Goal: Transaction & Acquisition: Book appointment/travel/reservation

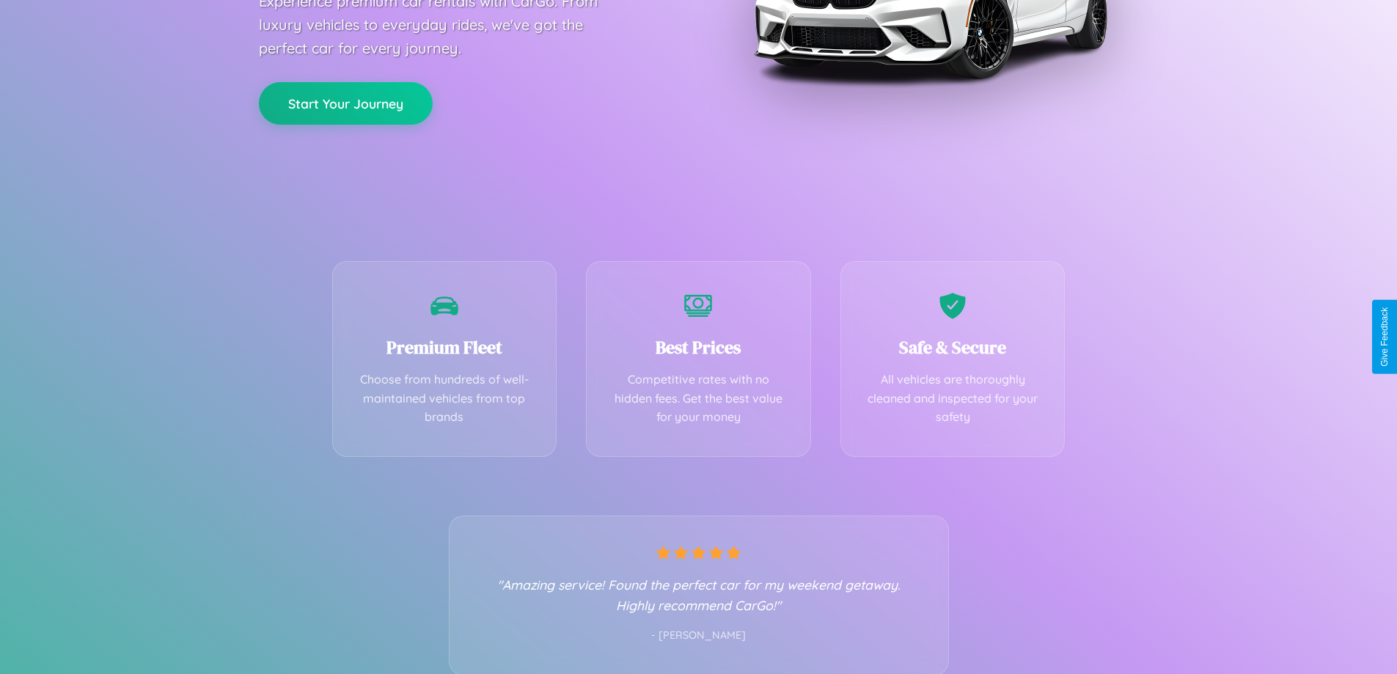
scroll to position [289, 0]
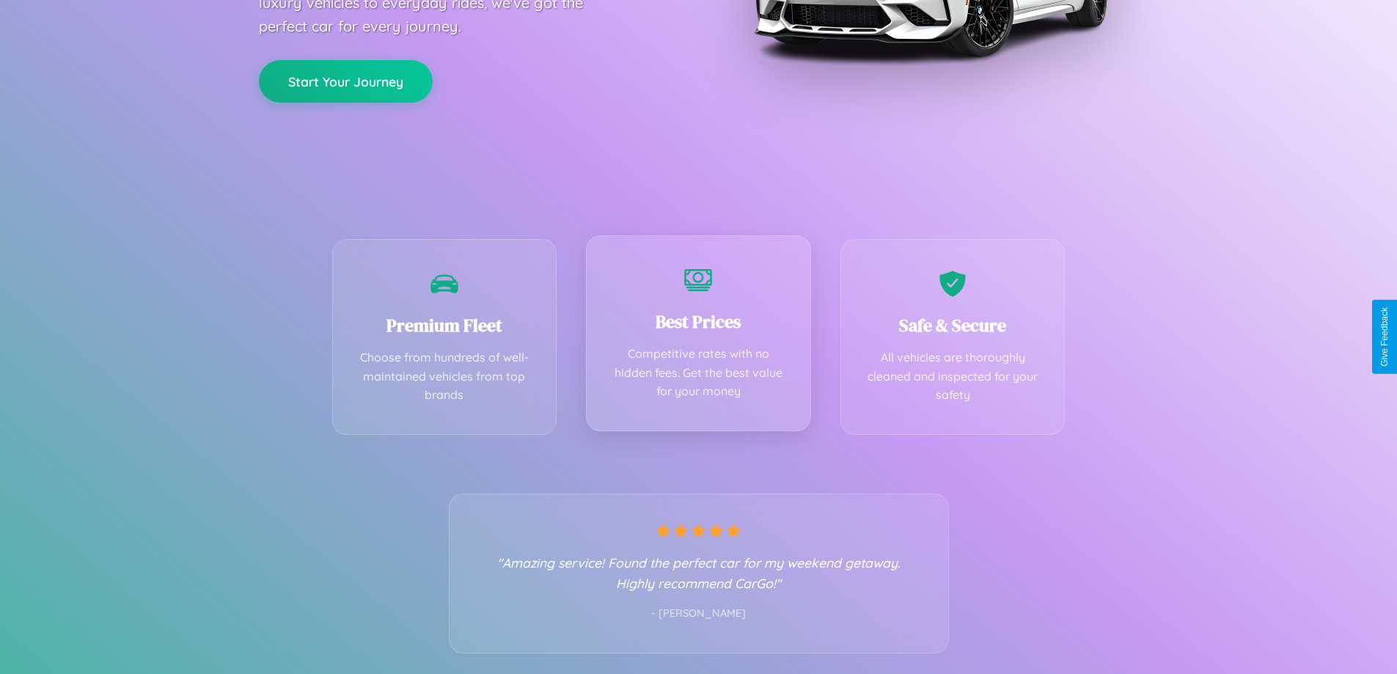
click at [698, 337] on div "Best Prices Competitive rates with no hidden fees. Get the best value for your …" at bounding box center [698, 333] width 225 height 196
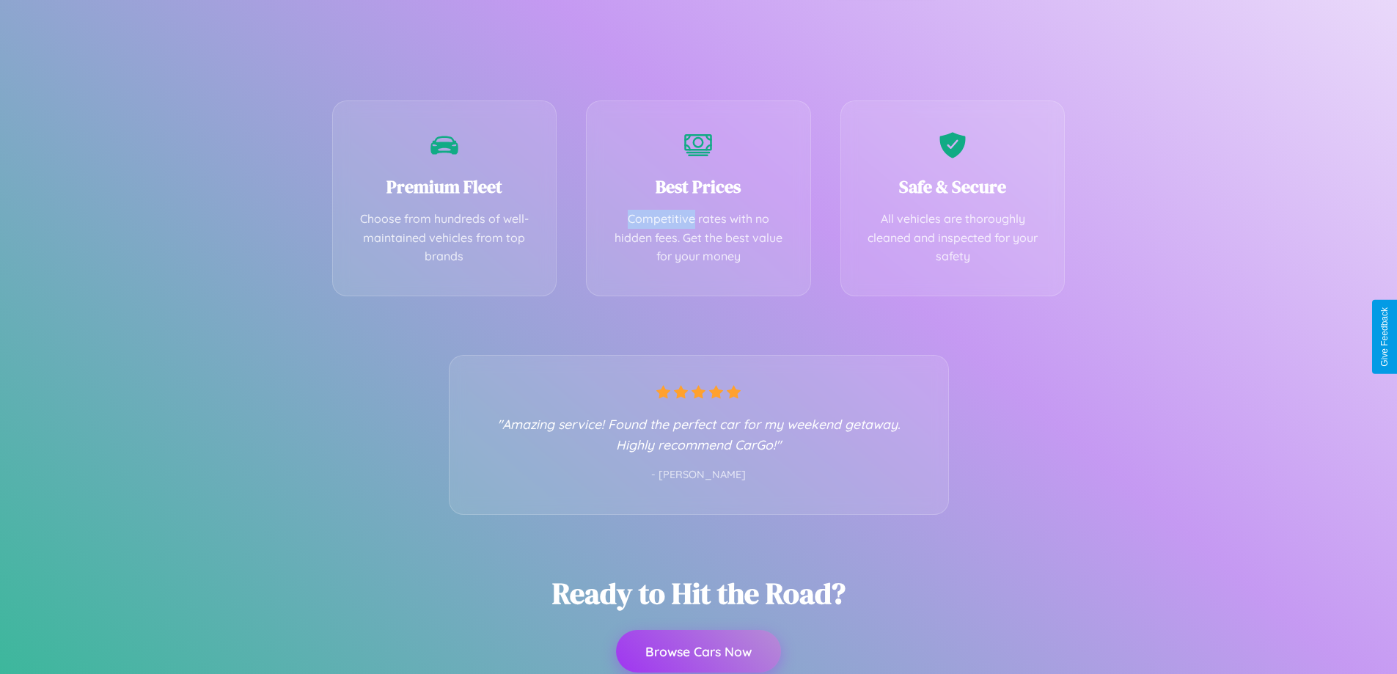
click at [698, 653] on button "Browse Cars Now" at bounding box center [698, 651] width 165 height 43
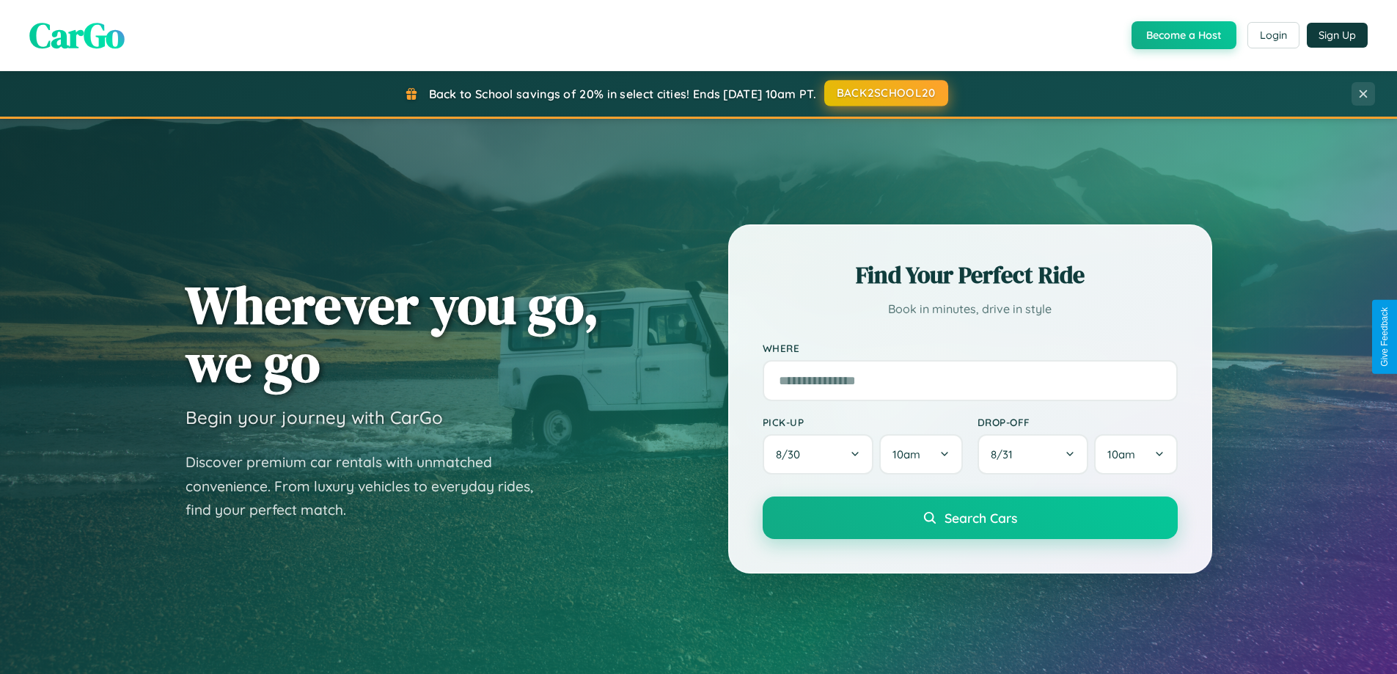
click at [885, 93] on button "BACK2SCHOOL20" at bounding box center [886, 93] width 124 height 26
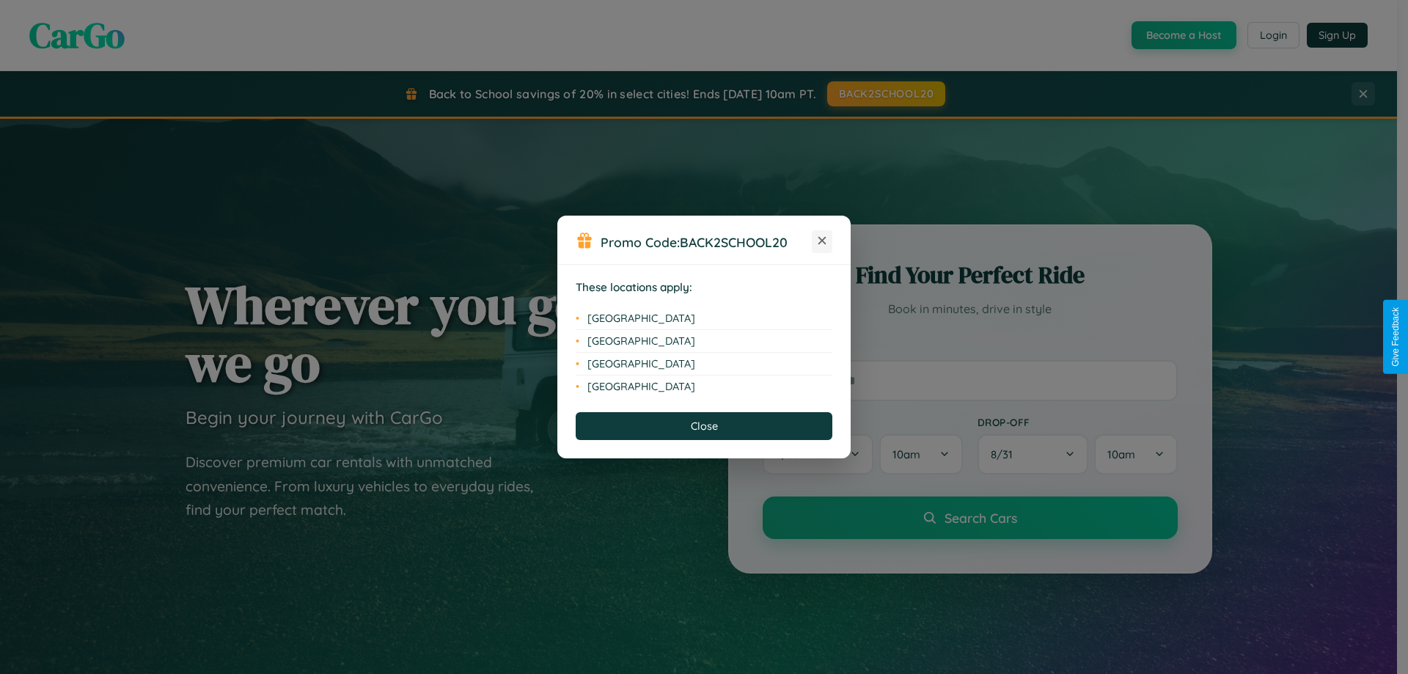
click at [822, 241] on icon at bounding box center [822, 241] width 8 height 8
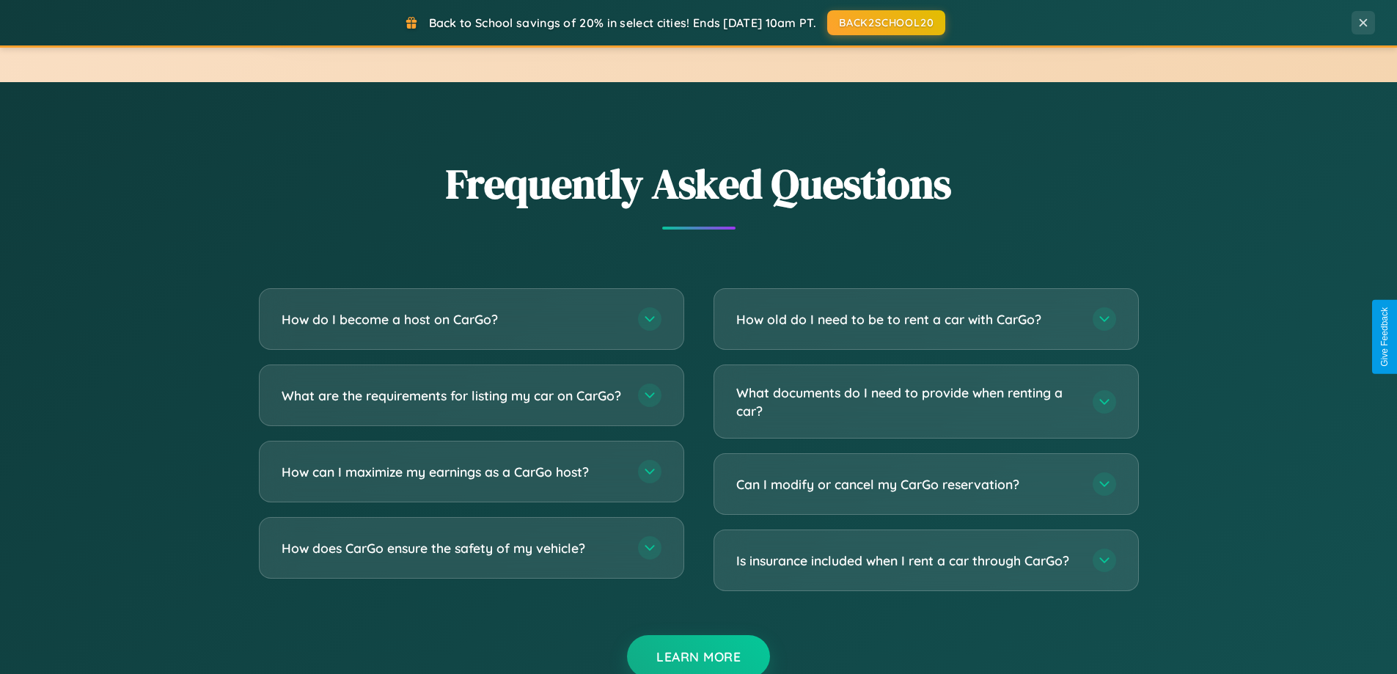
scroll to position [2822, 0]
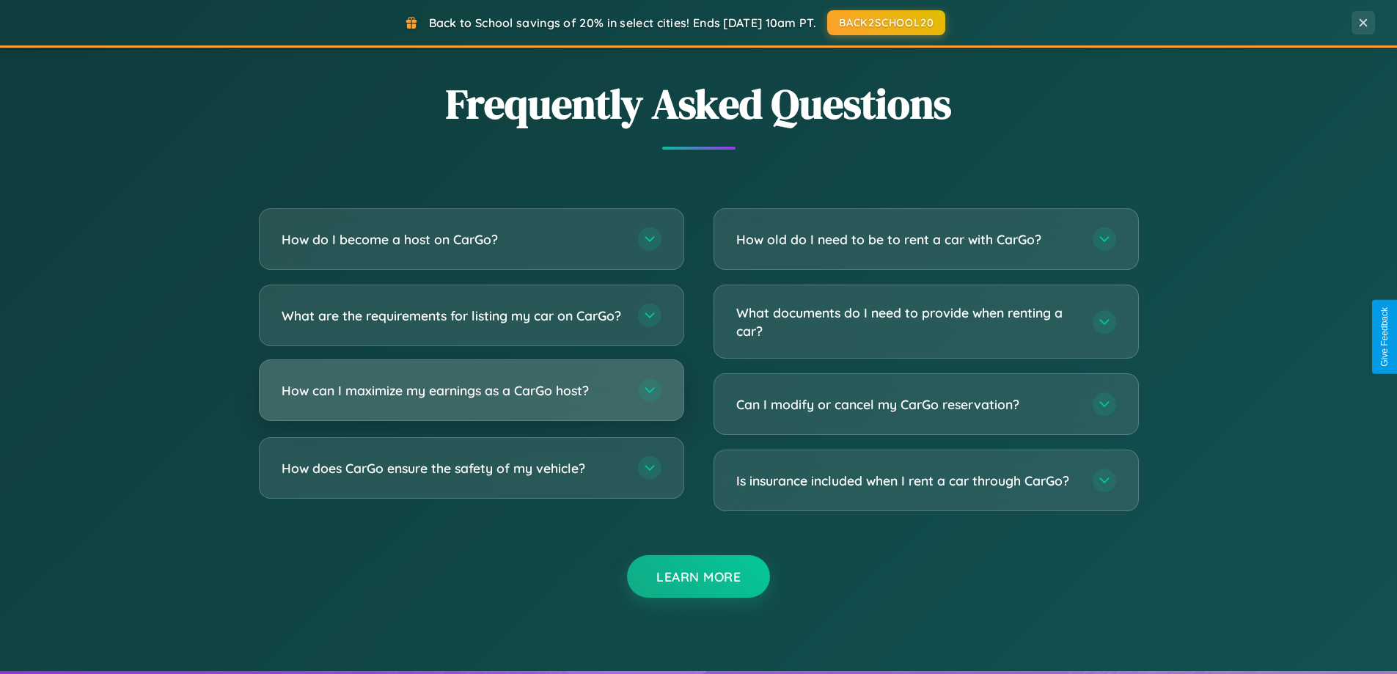
click at [471, 400] on h3 "How can I maximize my earnings as a CarGo host?" at bounding box center [453, 390] width 342 height 18
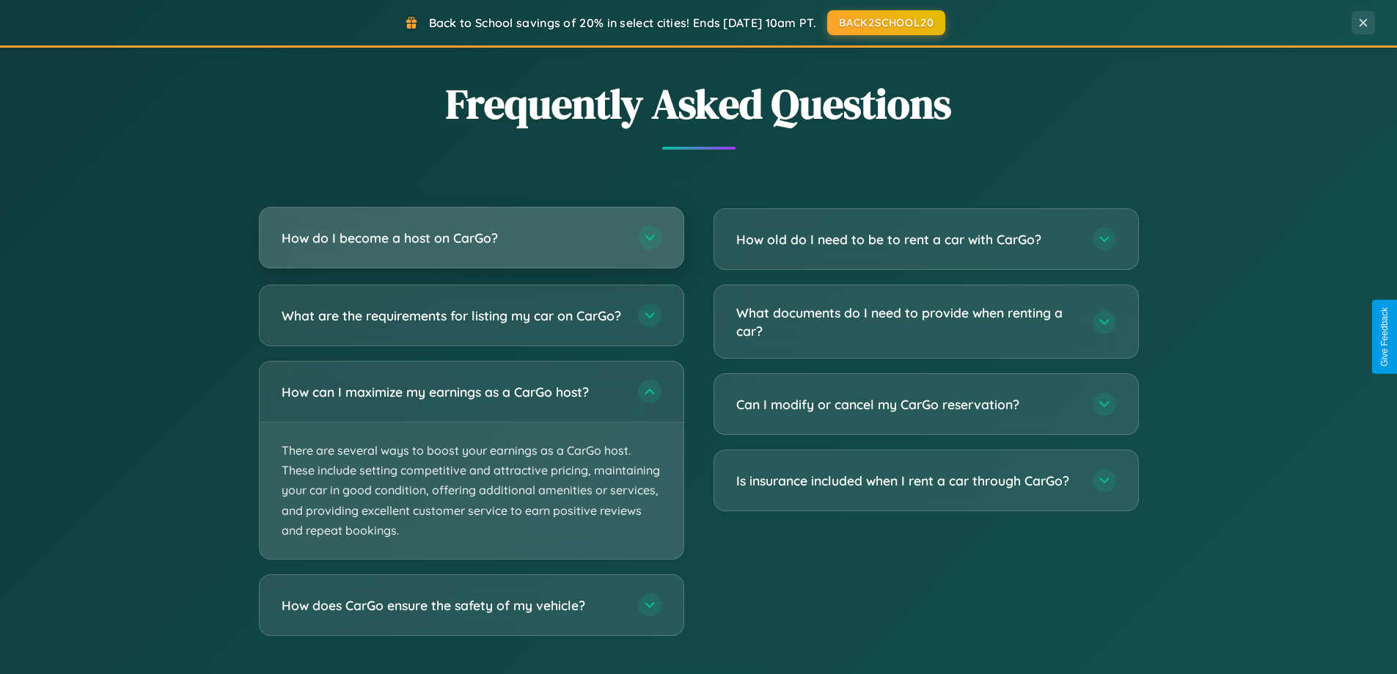
click at [471, 239] on h3 "How do I become a host on CarGo?" at bounding box center [453, 238] width 342 height 18
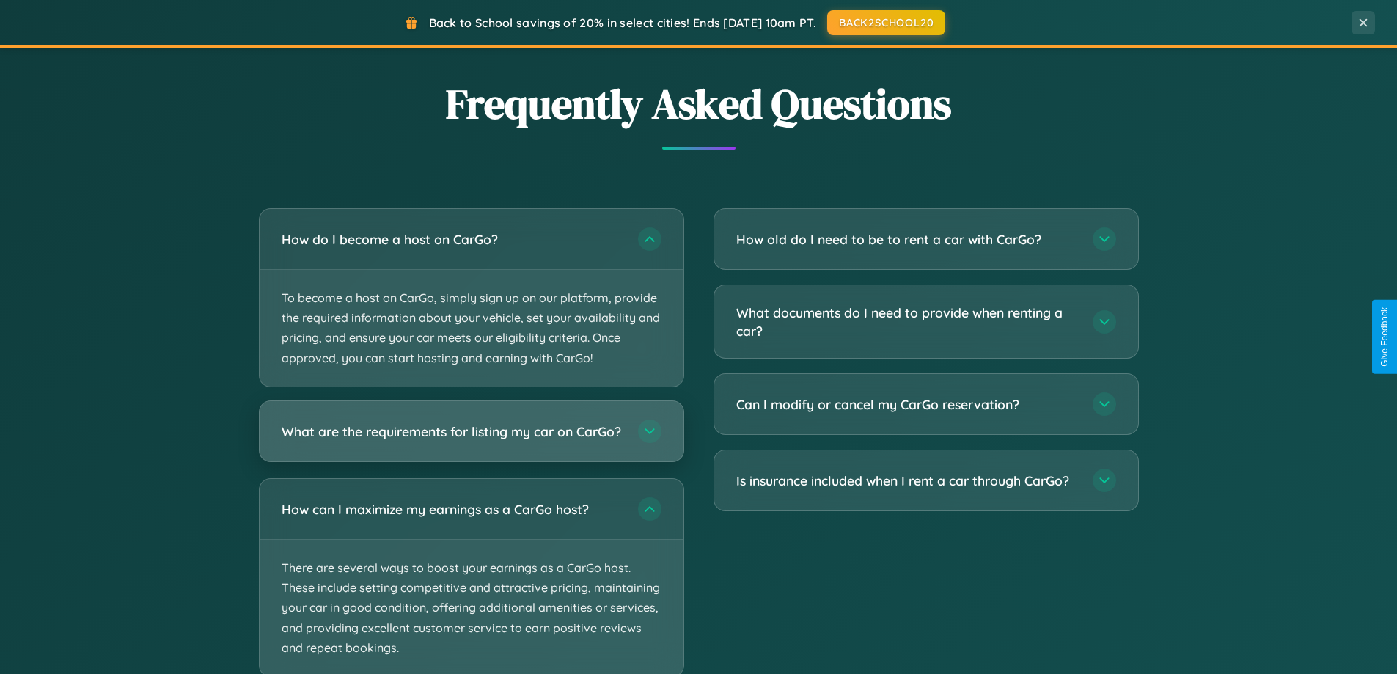
click at [471, 438] on h3 "What are the requirements for listing my car on CarGo?" at bounding box center [453, 431] width 342 height 18
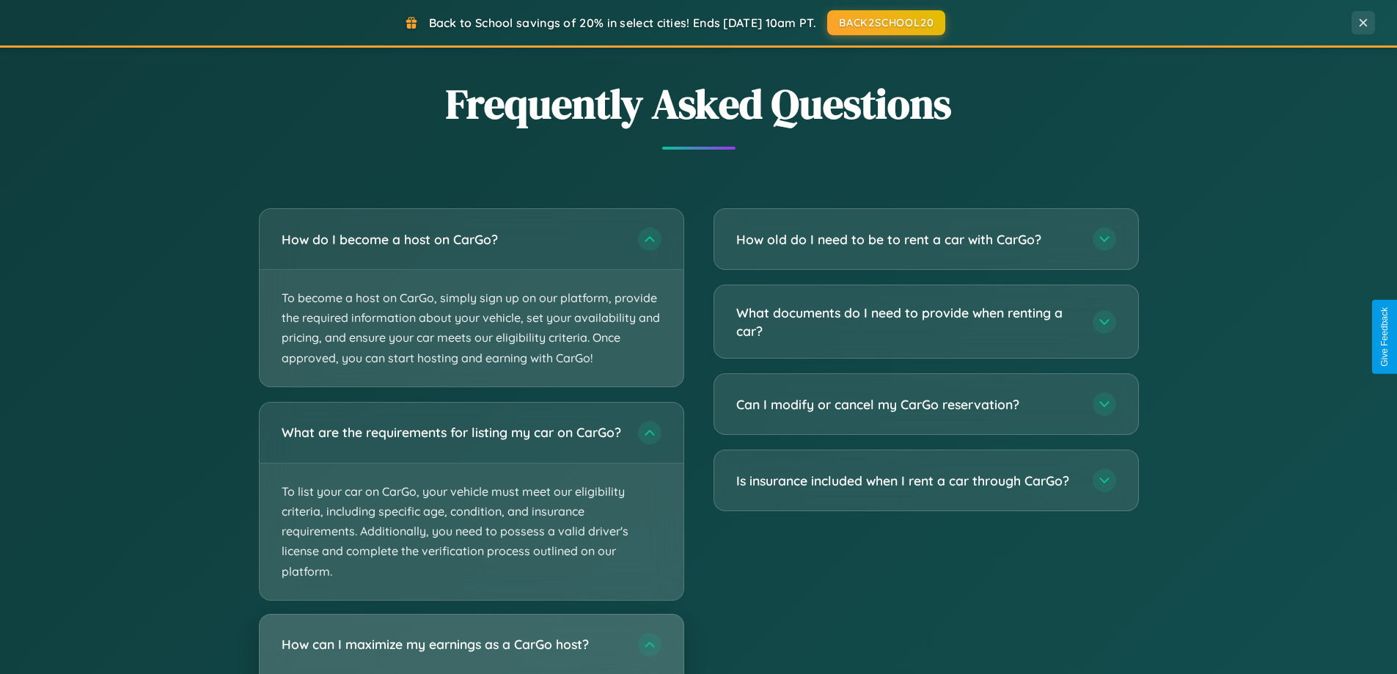
click at [471, 650] on h3 "How can I maximize my earnings as a CarGo host?" at bounding box center [453, 644] width 342 height 18
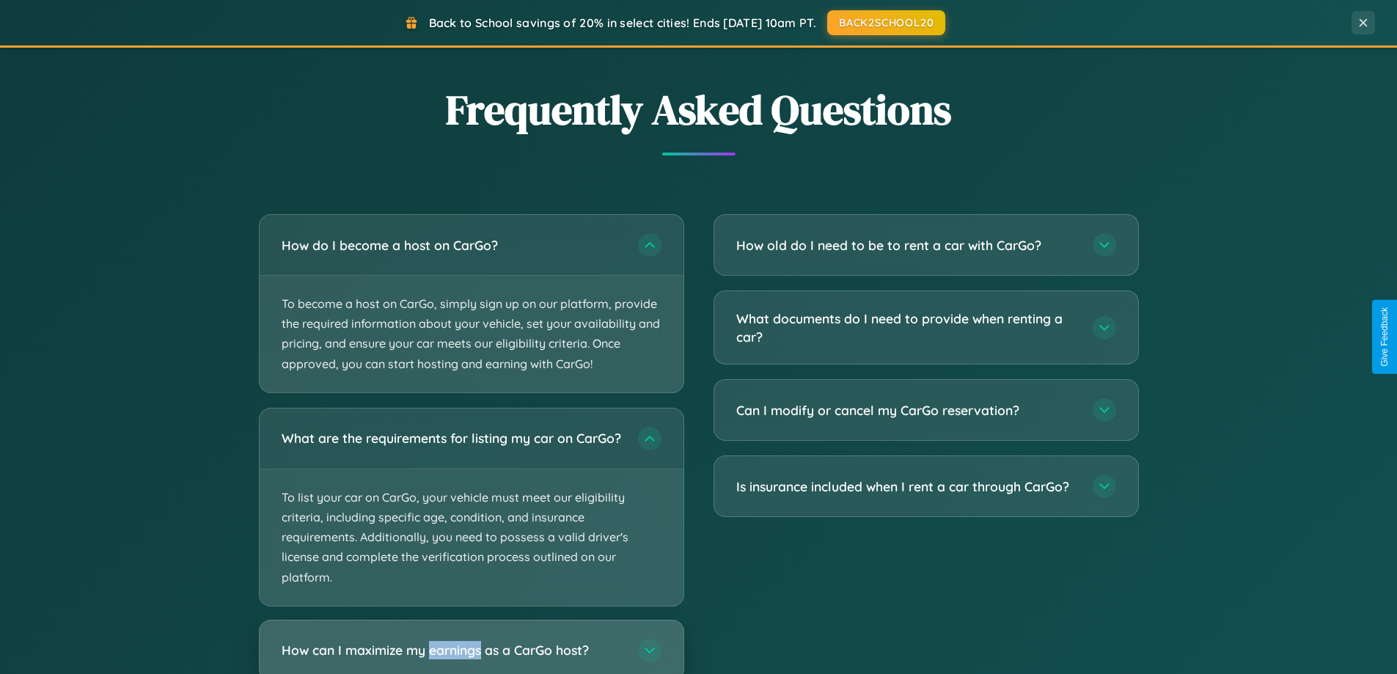
scroll to position [2356, 0]
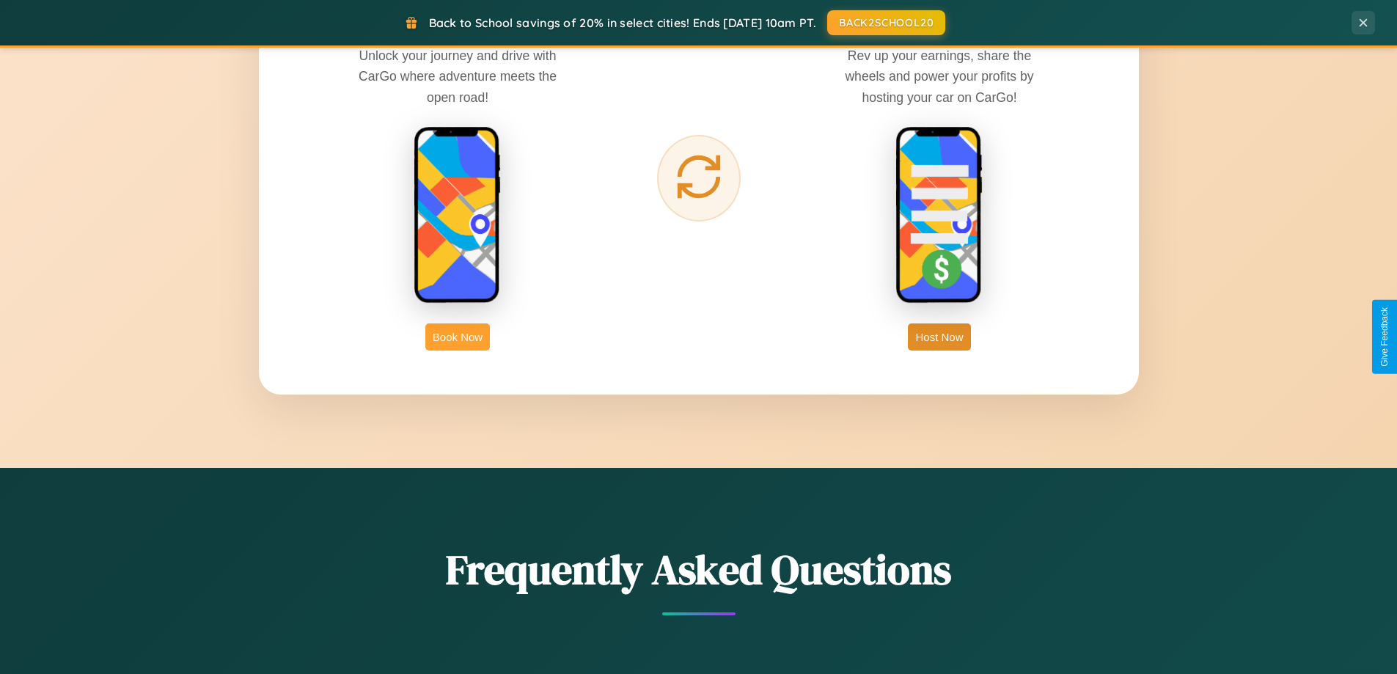
click at [458, 337] on button "Book Now" at bounding box center [457, 336] width 65 height 27
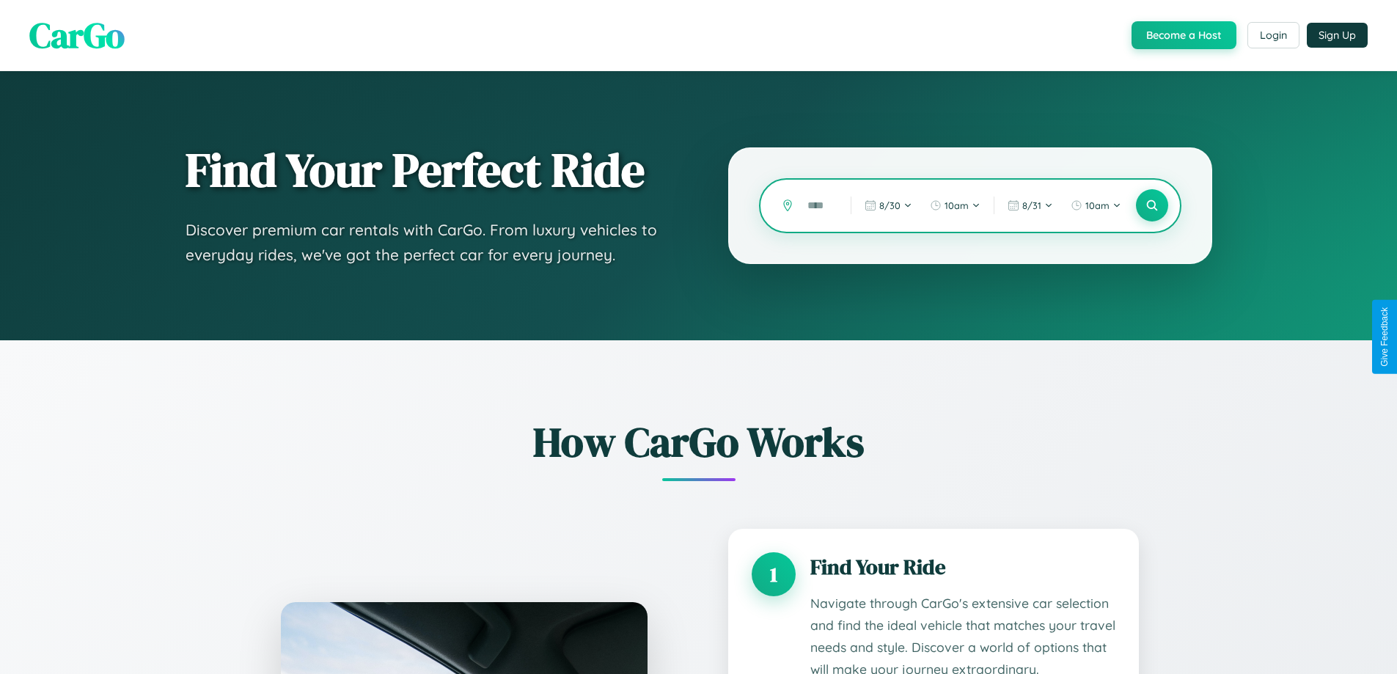
click at [818, 205] on input "text" at bounding box center [818, 206] width 36 height 26
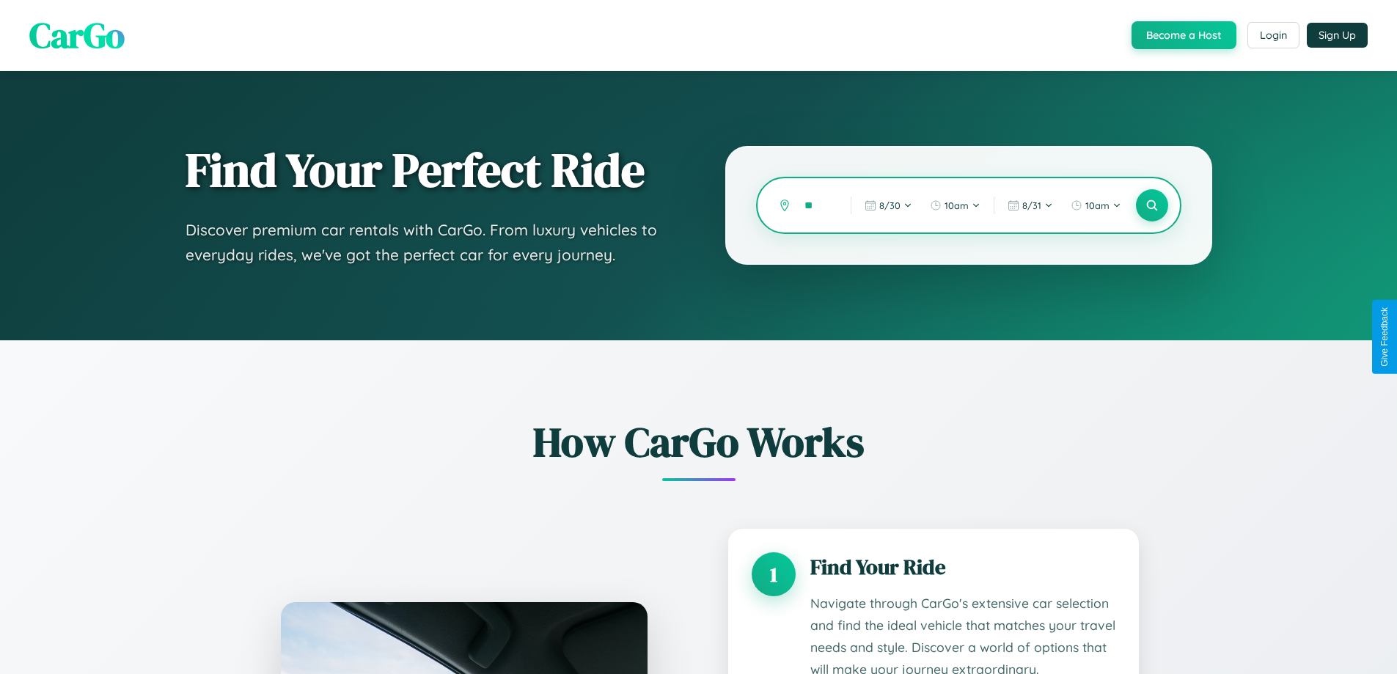
type input "*"
type input "*********"
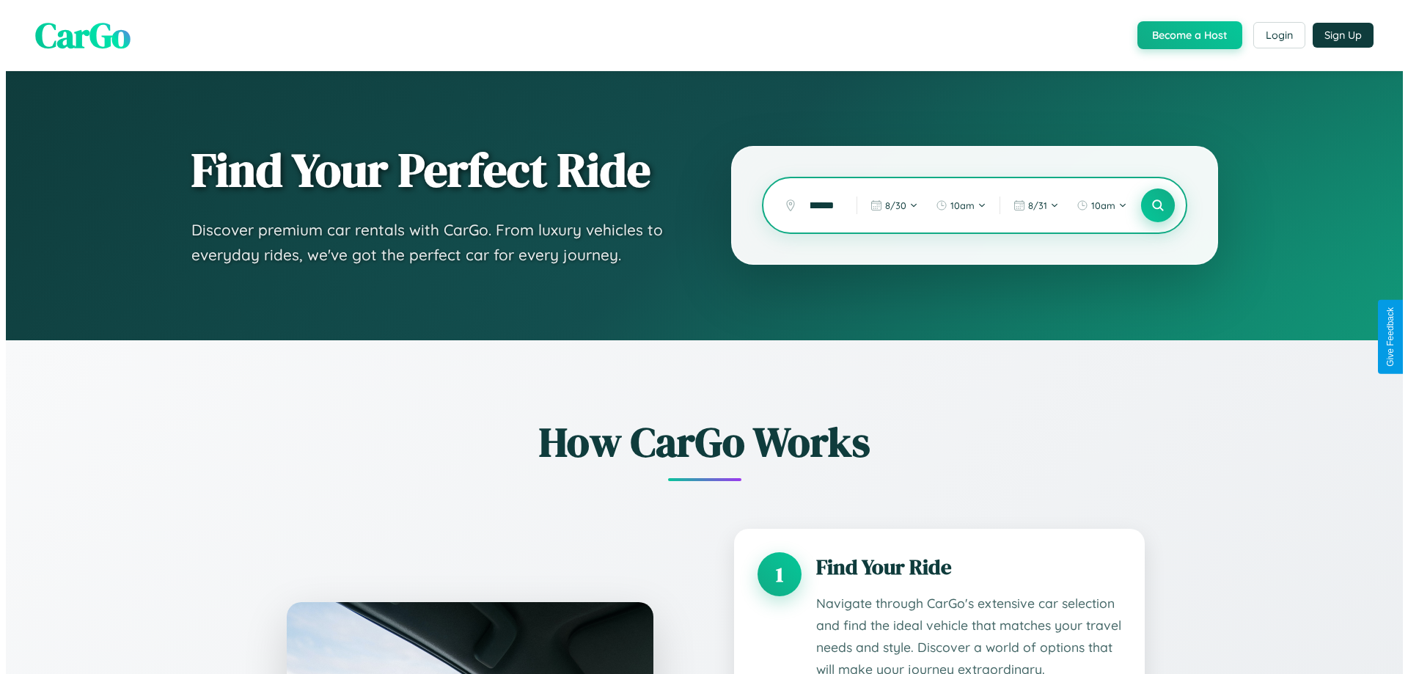
scroll to position [0, 0]
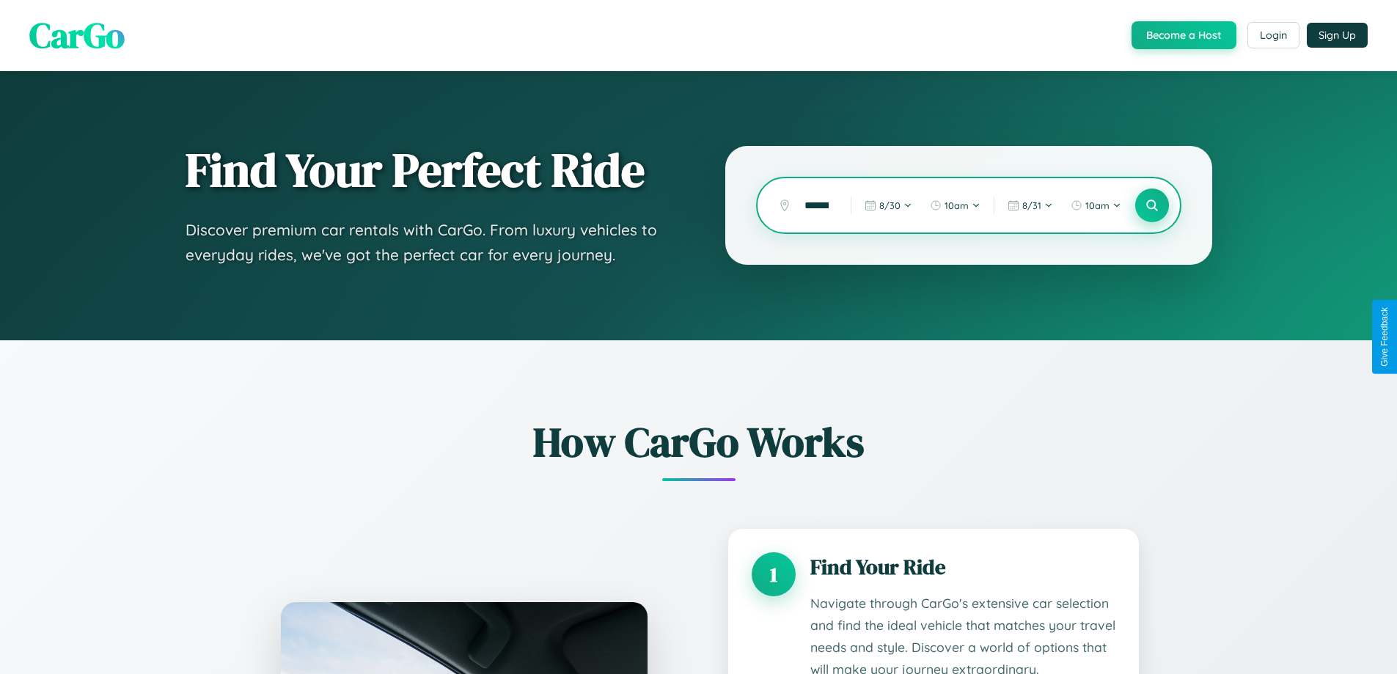
click at [1151, 205] on icon at bounding box center [1152, 206] width 14 height 14
